Goal: Navigation & Orientation: Understand site structure

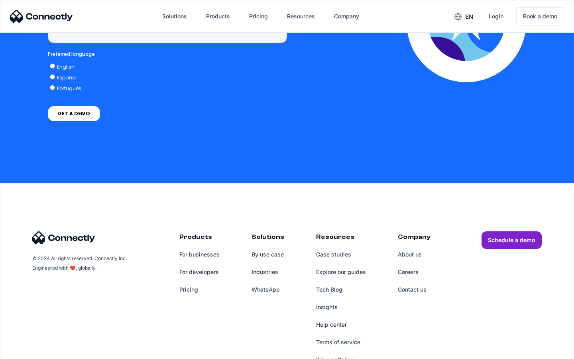
scroll to position [3288, 0]
